Goal: Find contact information: Find contact information

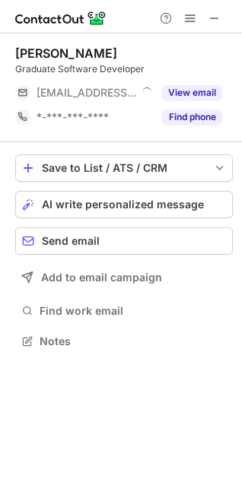
scroll to position [330, 242]
click at [6, 16] on div at bounding box center [121, 16] width 242 height 33
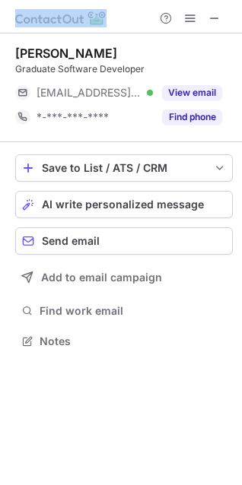
click at [6, 16] on div at bounding box center [121, 16] width 242 height 33
click at [2, 13] on div at bounding box center [121, 16] width 242 height 33
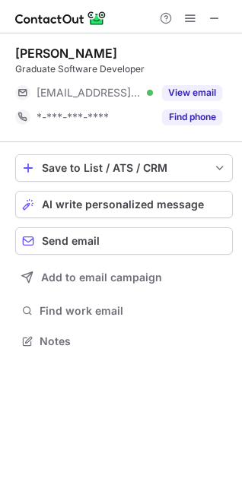
click at [4, 13] on div at bounding box center [121, 16] width 242 height 33
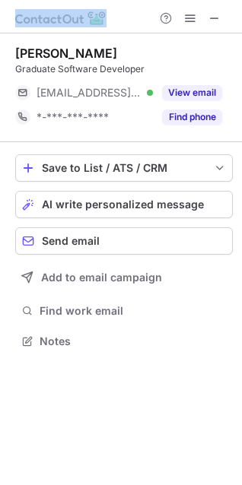
click at [4, 13] on div at bounding box center [121, 16] width 242 height 33
click at [2, 21] on div at bounding box center [121, 16] width 242 height 33
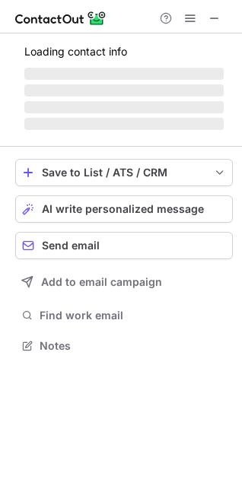
scroll to position [368, 242]
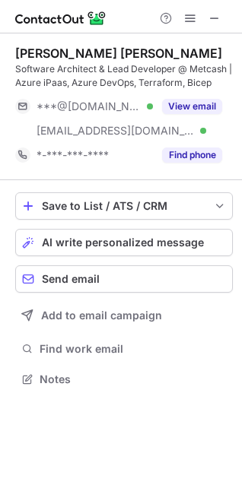
click at [3, 81] on div "Sricharan Reddy Kancharla Software Architect & Lead Developer @ Metcash | Azure…" at bounding box center [121, 217] width 242 height 368
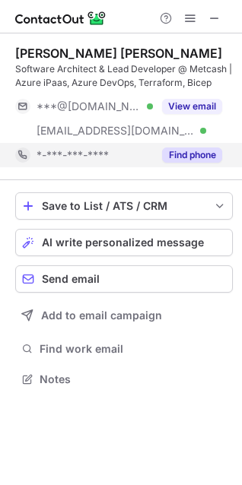
click at [174, 160] on button "Find phone" at bounding box center [192, 154] width 60 height 15
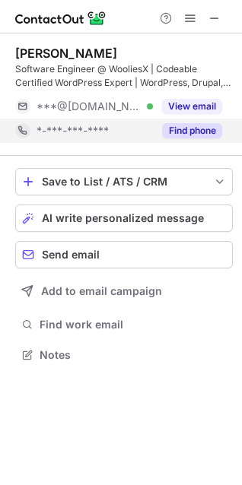
scroll to position [344, 242]
click at [166, 131] on button "Find phone" at bounding box center [192, 130] width 60 height 15
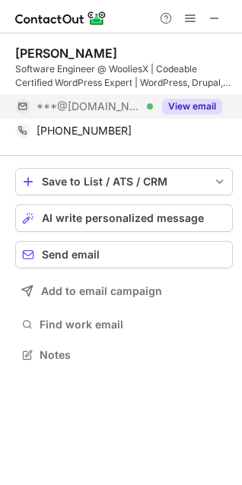
click at [188, 109] on button "View email" at bounding box center [192, 106] width 60 height 15
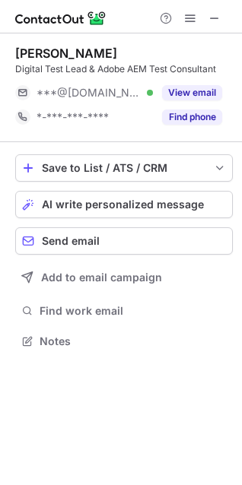
scroll to position [330, 242]
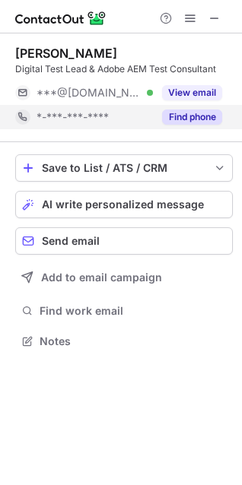
click at [179, 116] on button "Find phone" at bounding box center [192, 116] width 60 height 15
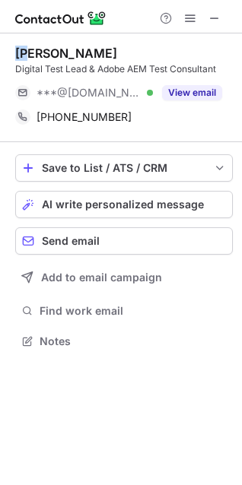
drag, startPoint x: 15, startPoint y: 49, endPoint x: 36, endPoint y: 51, distance: 20.6
click at [31, 51] on div "Anshul Goyal" at bounding box center [66, 53] width 102 height 15
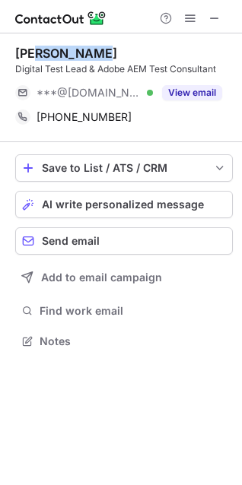
drag, startPoint x: 43, startPoint y: 52, endPoint x: 119, endPoint y: 52, distance: 76.0
click at [119, 52] on div "Anshul Goyal" at bounding box center [123, 53] width 217 height 15
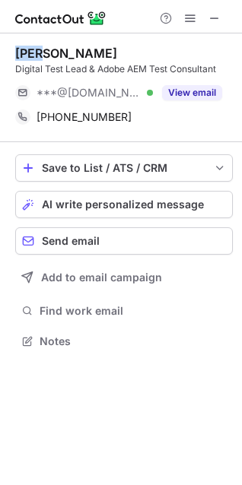
drag, startPoint x: 18, startPoint y: 54, endPoint x: 53, endPoint y: 55, distance: 35.0
click at [50, 55] on div "Anshul Goyal" at bounding box center [66, 53] width 102 height 15
click at [89, 55] on div "Anshul Goyal" at bounding box center [66, 53] width 102 height 15
drag, startPoint x: 89, startPoint y: 55, endPoint x: 108, endPoint y: 55, distance: 19.0
click at [108, 55] on div "Anshul Goyal" at bounding box center [123, 53] width 217 height 15
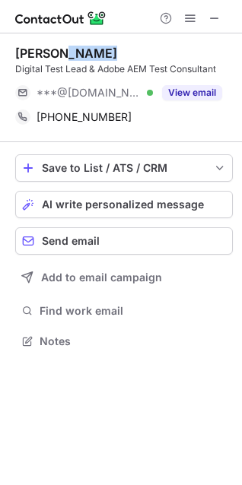
click at [108, 55] on div "Anshul Goyal" at bounding box center [123, 53] width 217 height 15
drag, startPoint x: 16, startPoint y: 51, endPoint x: 96, endPoint y: 54, distance: 80.6
click at [96, 54] on div "Anshul Goyal" at bounding box center [123, 53] width 217 height 15
copy div "Anshul Goyal"
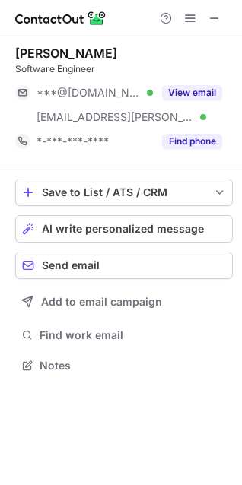
scroll to position [355, 242]
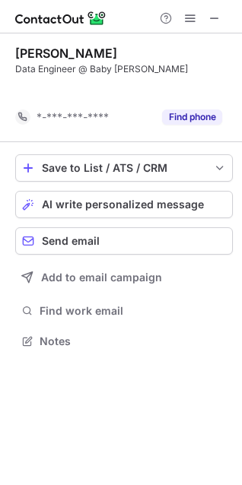
scroll to position [306, 242]
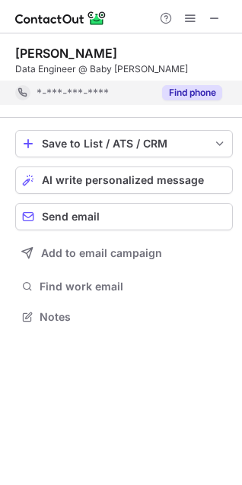
click at [184, 97] on button "Find phone" at bounding box center [192, 92] width 60 height 15
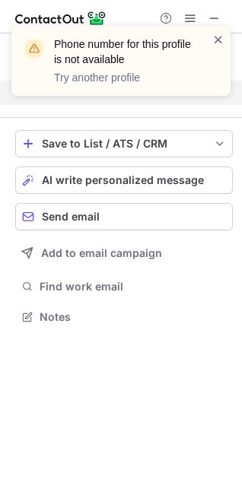
click at [216, 39] on span at bounding box center [218, 39] width 12 height 15
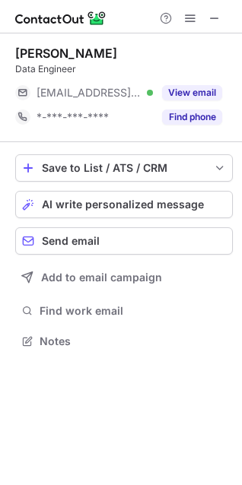
scroll to position [330, 242]
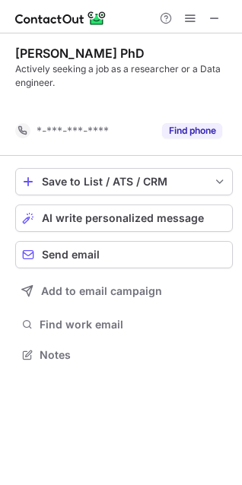
scroll to position [320, 242]
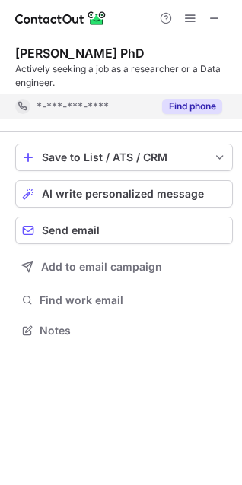
click at [170, 108] on button "Find phone" at bounding box center [192, 106] width 60 height 15
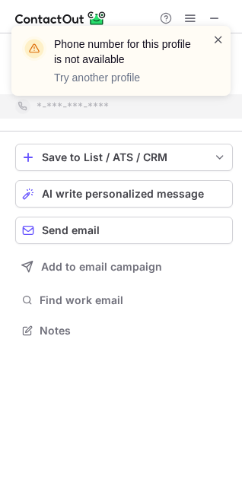
click at [218, 43] on span at bounding box center [218, 39] width 12 height 15
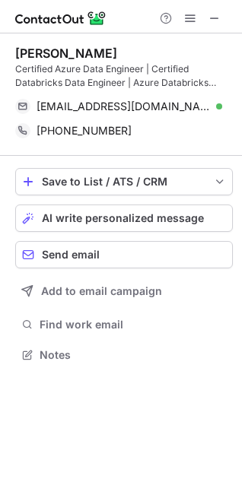
scroll to position [344, 242]
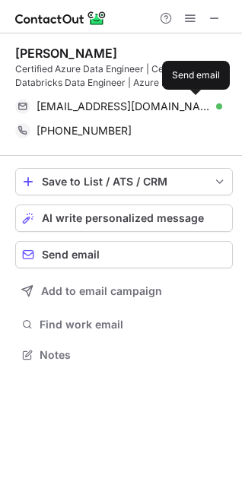
drag, startPoint x: 15, startPoint y: 53, endPoint x: 27, endPoint y: 53, distance: 12.2
click at [22, 53] on div "Abner Zhang Xinbin" at bounding box center [66, 53] width 102 height 15
drag, startPoint x: 32, startPoint y: 53, endPoint x: 51, endPoint y: 53, distance: 19.0
click at [40, 53] on div "Abner Zhang Xinbin" at bounding box center [66, 53] width 102 height 15
drag, startPoint x: 51, startPoint y: 53, endPoint x: 77, endPoint y: 53, distance: 26.6
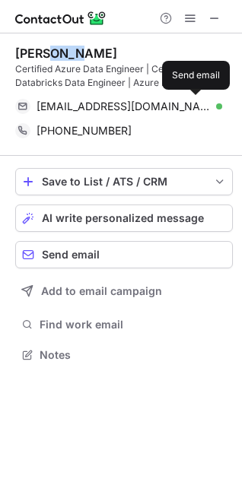
click at [77, 53] on div "Abner Zhang Xinbin" at bounding box center [66, 53] width 102 height 15
drag, startPoint x: 18, startPoint y: 52, endPoint x: 27, endPoint y: 52, distance: 9.1
click at [27, 52] on div "Abner Zhang Xinbin" at bounding box center [66, 53] width 102 height 15
drag, startPoint x: 55, startPoint y: 52, endPoint x: 109, endPoint y: 52, distance: 53.2
click at [109, 52] on div "Abner Zhang Xinbin" at bounding box center [66, 53] width 102 height 15
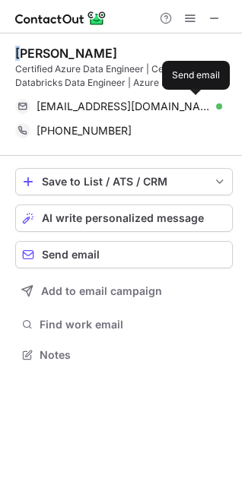
drag, startPoint x: 17, startPoint y: 57, endPoint x: 141, endPoint y: 58, distance: 123.8
click at [141, 58] on div "Abner Zhang Xinbin" at bounding box center [123, 53] width 217 height 15
drag, startPoint x: 19, startPoint y: 53, endPoint x: 87, endPoint y: 50, distance: 68.4
click at [86, 50] on div "Abner Zhang Xinbin" at bounding box center [66, 53] width 102 height 15
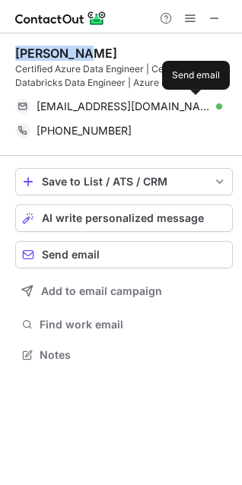
click at [115, 49] on div "Abner Zhang Xinbin" at bounding box center [66, 53] width 102 height 15
drag, startPoint x: 16, startPoint y: 54, endPoint x: 138, endPoint y: 59, distance: 121.7
click at [138, 59] on div "Abner Zhang Xinbin" at bounding box center [123, 53] width 217 height 15
copy div "Abner Zhang Xinbin"
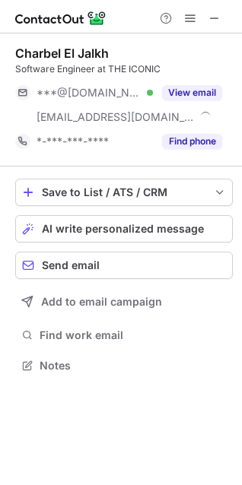
scroll to position [355, 242]
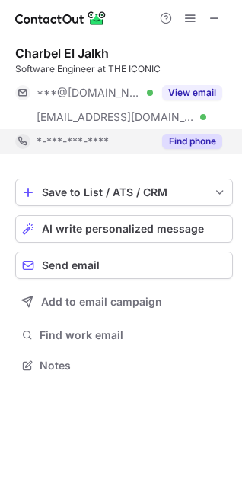
click at [190, 141] on button "Find phone" at bounding box center [192, 141] width 60 height 15
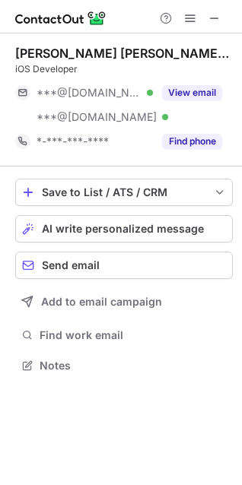
scroll to position [355, 242]
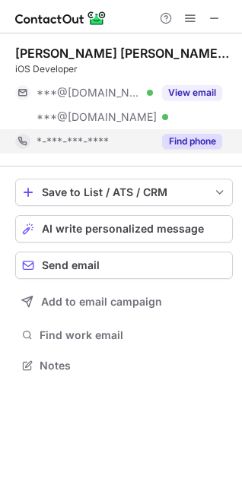
click at [181, 145] on button "Find phone" at bounding box center [192, 141] width 60 height 15
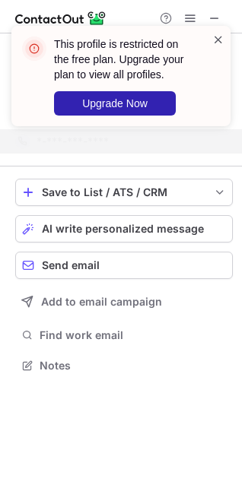
click at [213, 40] on span at bounding box center [218, 39] width 12 height 15
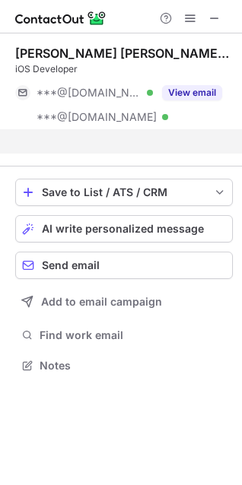
scroll to position [330, 242]
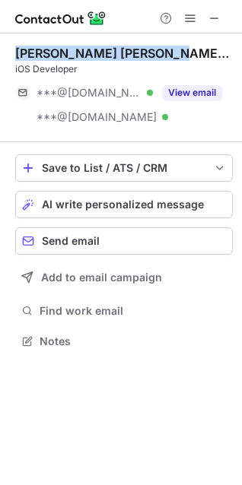
drag, startPoint x: 15, startPoint y: 53, endPoint x: 179, endPoint y: 52, distance: 163.3
click at [179, 52] on div "[PERSON_NAME] [PERSON_NAME] [PERSON_NAME]" at bounding box center [123, 53] width 217 height 15
copy div "[PERSON_NAME] [PERSON_NAME] [PERSON_NAME]"
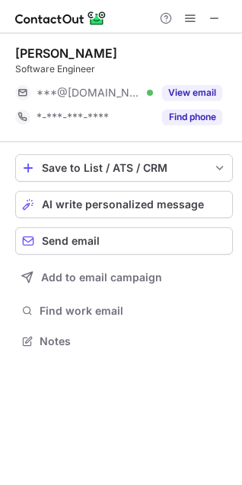
scroll to position [330, 242]
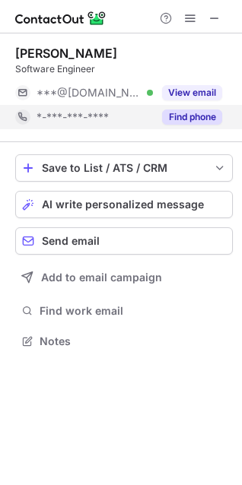
click at [182, 124] on button "Find phone" at bounding box center [192, 116] width 60 height 15
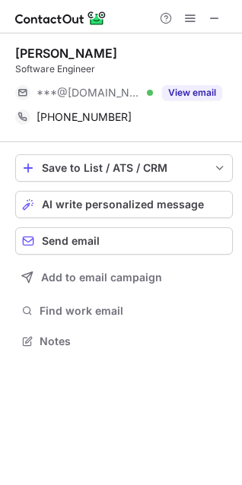
click at [14, 52] on div "[PERSON_NAME] Software Engineer ***@[DOMAIN_NAME] Verified View email [PHONE_NU…" at bounding box center [121, 198] width 242 height 330
drag, startPoint x: 16, startPoint y: 53, endPoint x: 54, endPoint y: 51, distance: 38.1
click at [54, 51] on div "[PERSON_NAME]" at bounding box center [66, 53] width 102 height 15
copy div "[PERSON_NAME]"
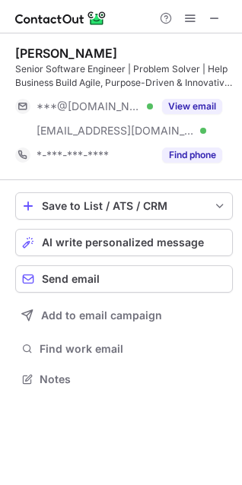
scroll to position [368, 242]
drag, startPoint x: 16, startPoint y: 55, endPoint x: 129, endPoint y: 59, distance: 113.3
click at [129, 59] on div "[PERSON_NAME]" at bounding box center [123, 53] width 217 height 15
copy div "[PERSON_NAME]"
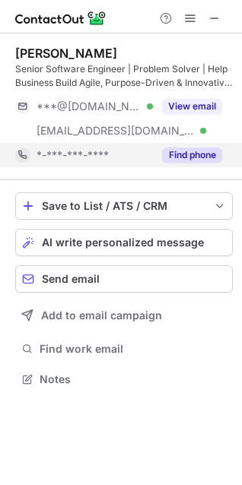
click at [209, 155] on button "Find phone" at bounding box center [192, 154] width 60 height 15
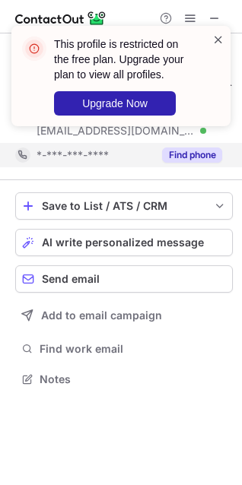
click at [217, 36] on span at bounding box center [218, 39] width 12 height 15
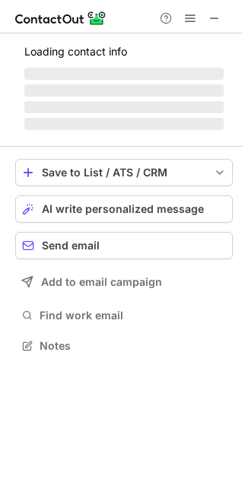
scroll to position [355, 242]
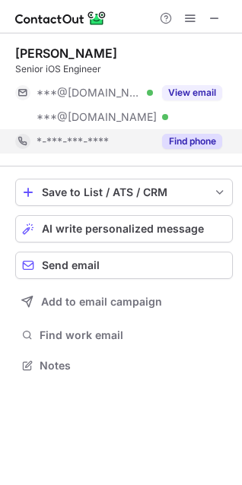
click at [185, 142] on button "Find phone" at bounding box center [192, 141] width 60 height 15
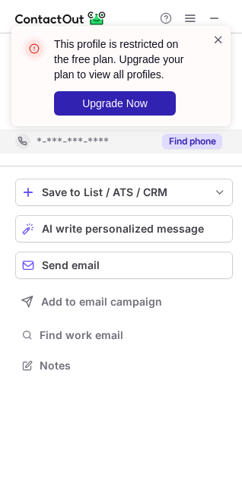
click at [213, 40] on span at bounding box center [218, 39] width 12 height 15
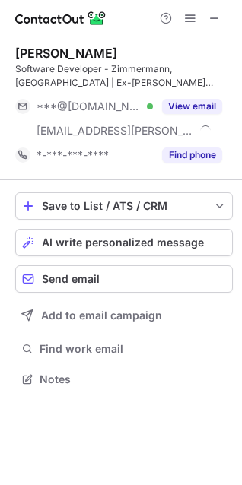
scroll to position [368, 242]
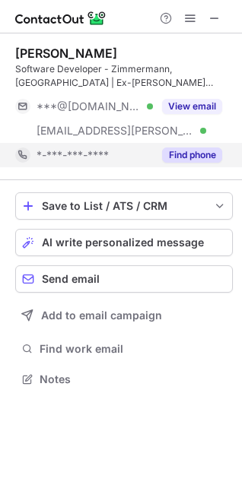
click at [195, 159] on button "Find phone" at bounding box center [192, 154] width 60 height 15
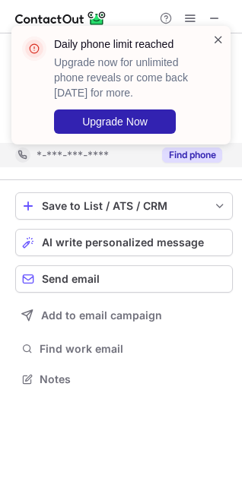
click at [219, 36] on span at bounding box center [218, 39] width 12 height 15
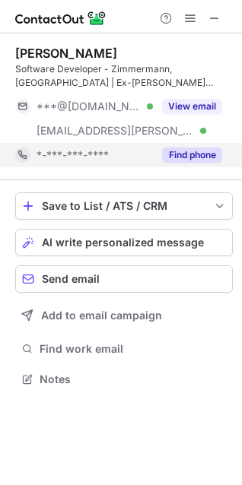
click at [190, 153] on button "Find phone" at bounding box center [192, 154] width 60 height 15
click at [153, 153] on div "*-***-***-****" at bounding box center [94, 155] width 116 height 14
